Goal: Transaction & Acquisition: Purchase product/service

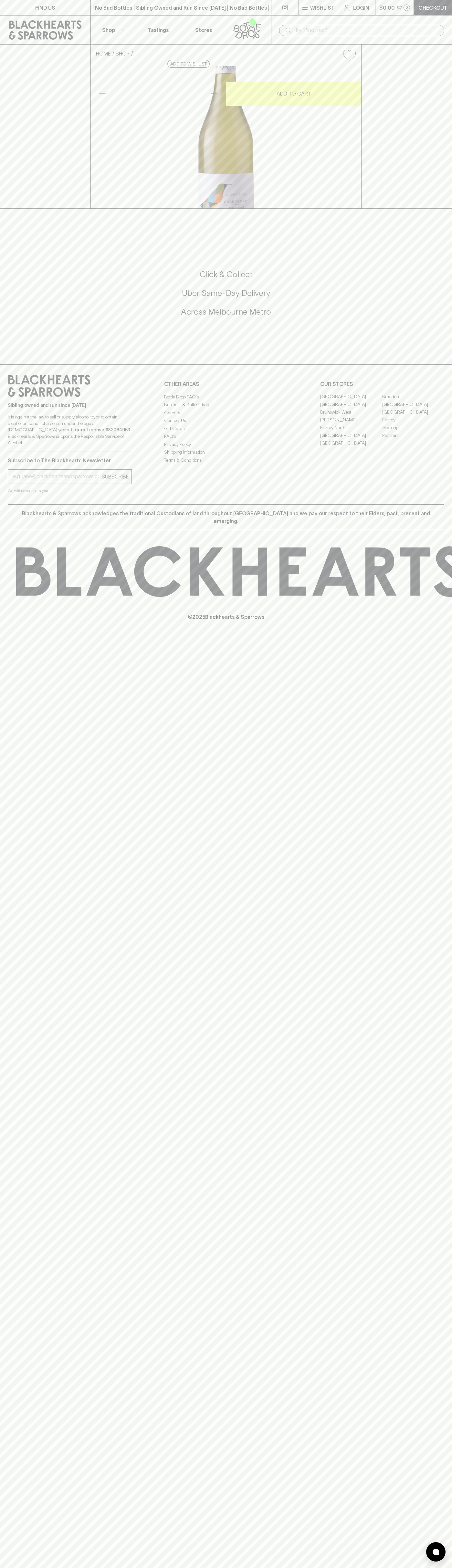
click at [194, 13] on div "| No Bad Bottles | Sibling Owned and Run Since [DATE] | No Bad Bottles | Siblin…" at bounding box center [180, 7] width 181 height 15
click at [437, 317] on h5 "Across Melbourne Metro" at bounding box center [226, 312] width 436 height 10
click at [316, 1567] on html "FIND US | No Bad Bottles | Sibling Owned and Run Since [DATE] | No Bad Bottles …" at bounding box center [226, 784] width 452 height 1568
